Goal: Information Seeking & Learning: Check status

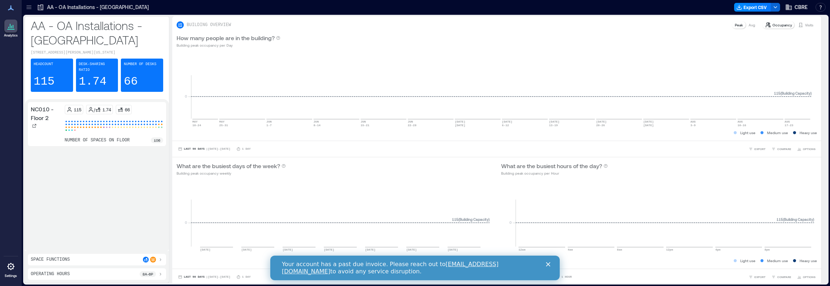
click at [31, 8] on icon at bounding box center [28, 7] width 7 height 7
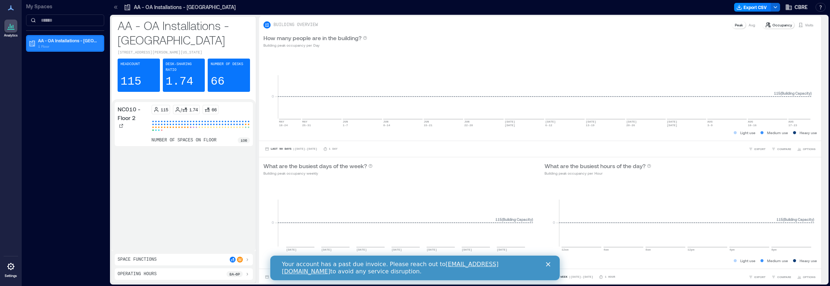
click at [51, 42] on p "AA - OA Installations - [GEOGRAPHIC_DATA]" at bounding box center [68, 41] width 61 height 6
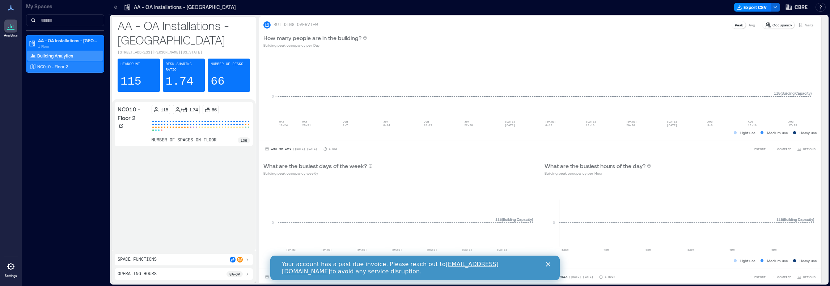
click at [64, 68] on p "NC010 - Floor 2" at bounding box center [52, 67] width 31 height 6
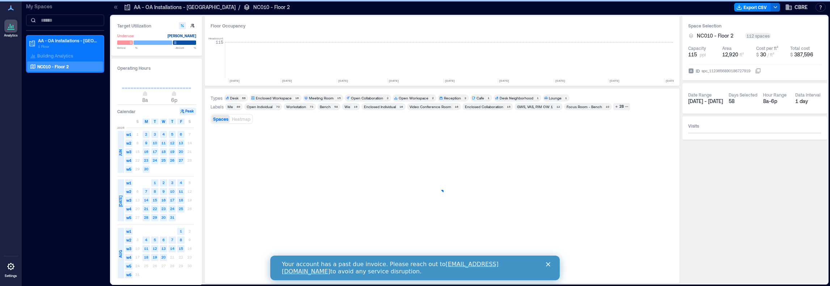
scroll to position [0, 1350]
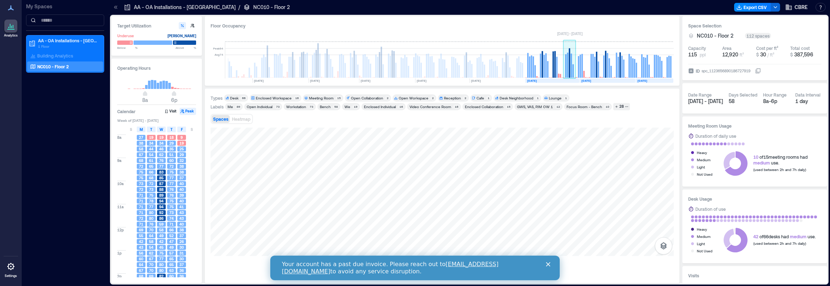
click at [570, 65] on rect at bounding box center [570, 66] width 1 height 24
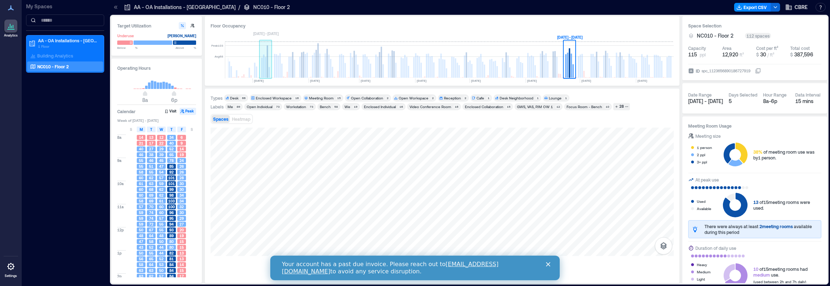
click at [265, 74] on rect at bounding box center [265, 67] width 1 height 21
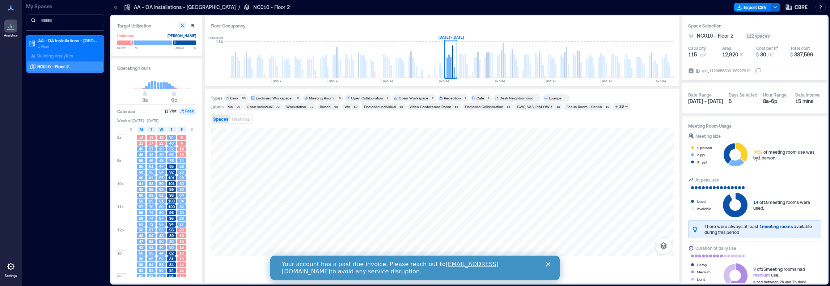
scroll to position [36, 0]
